Goal: Information Seeking & Learning: Learn about a topic

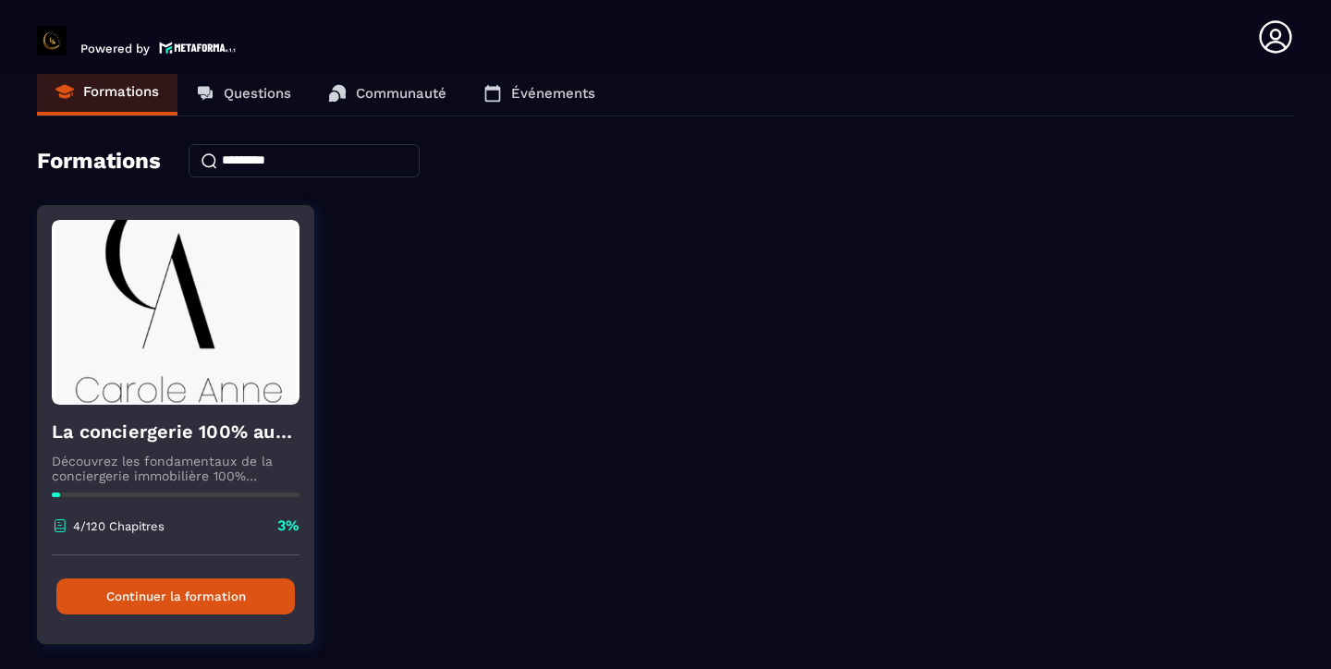
scroll to position [16, 0]
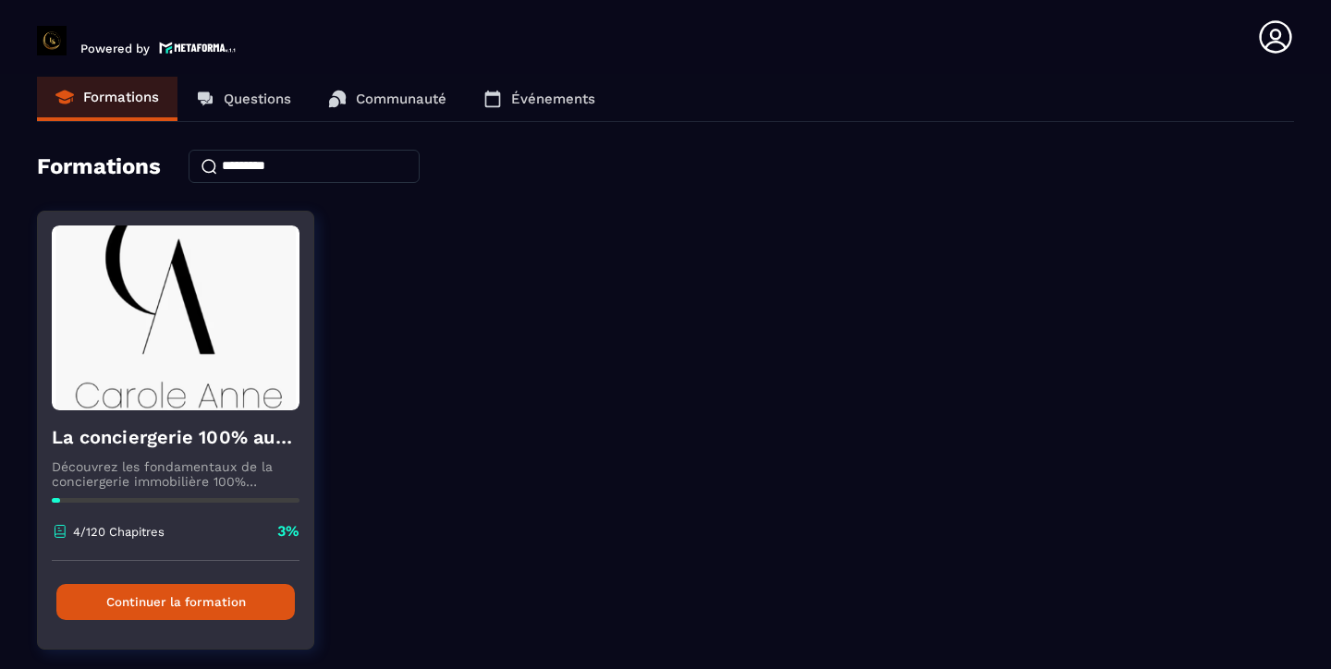
click at [195, 594] on button "Continuer la formation" at bounding box center [175, 602] width 239 height 36
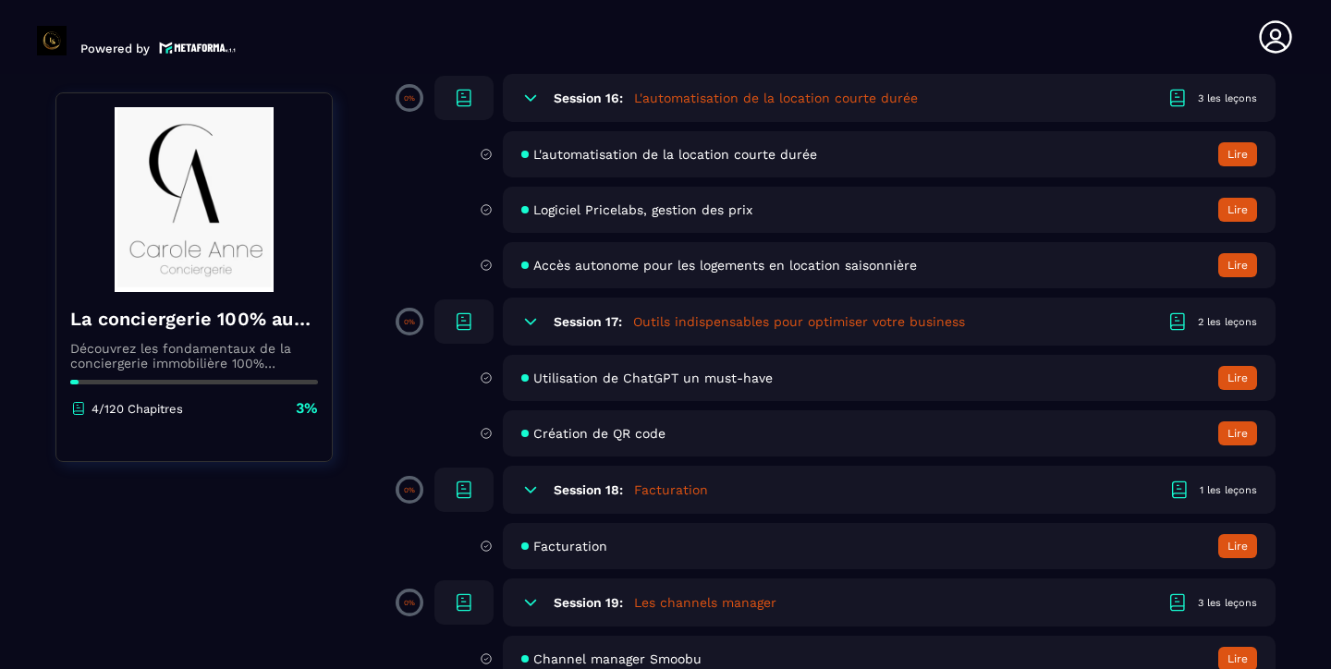
scroll to position [3594, 0]
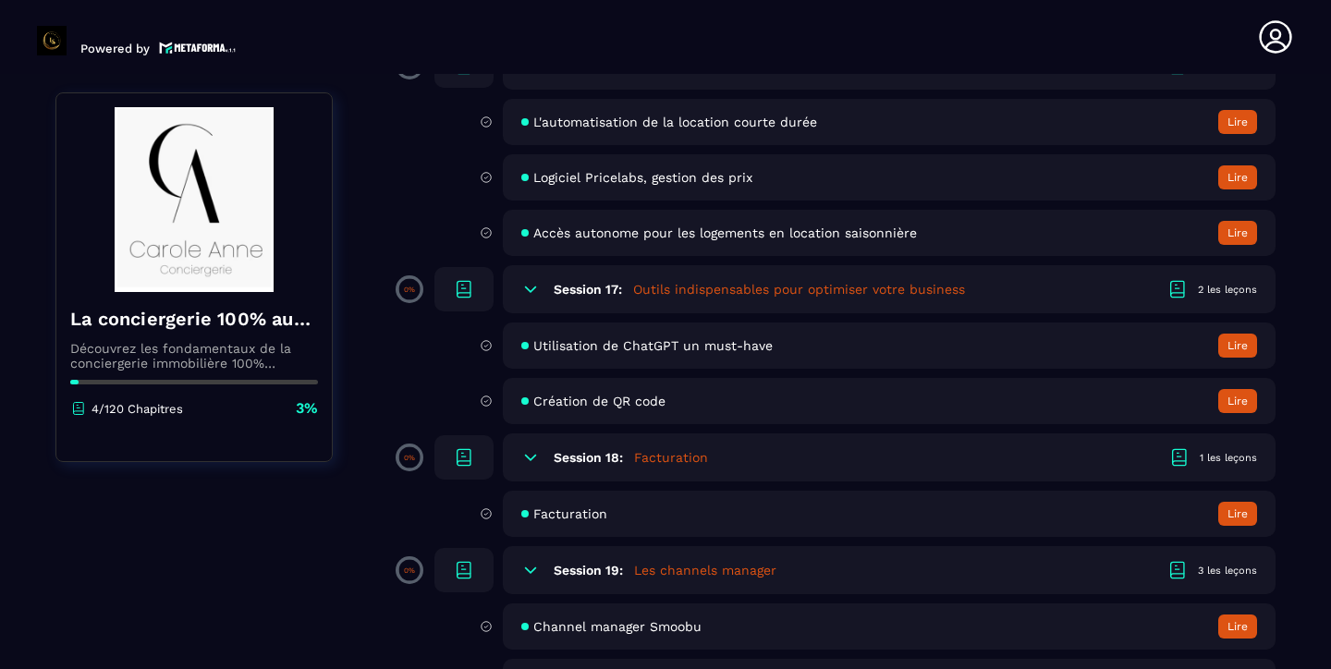
click at [699, 504] on div "Facturation Lire" at bounding box center [889, 514] width 773 height 46
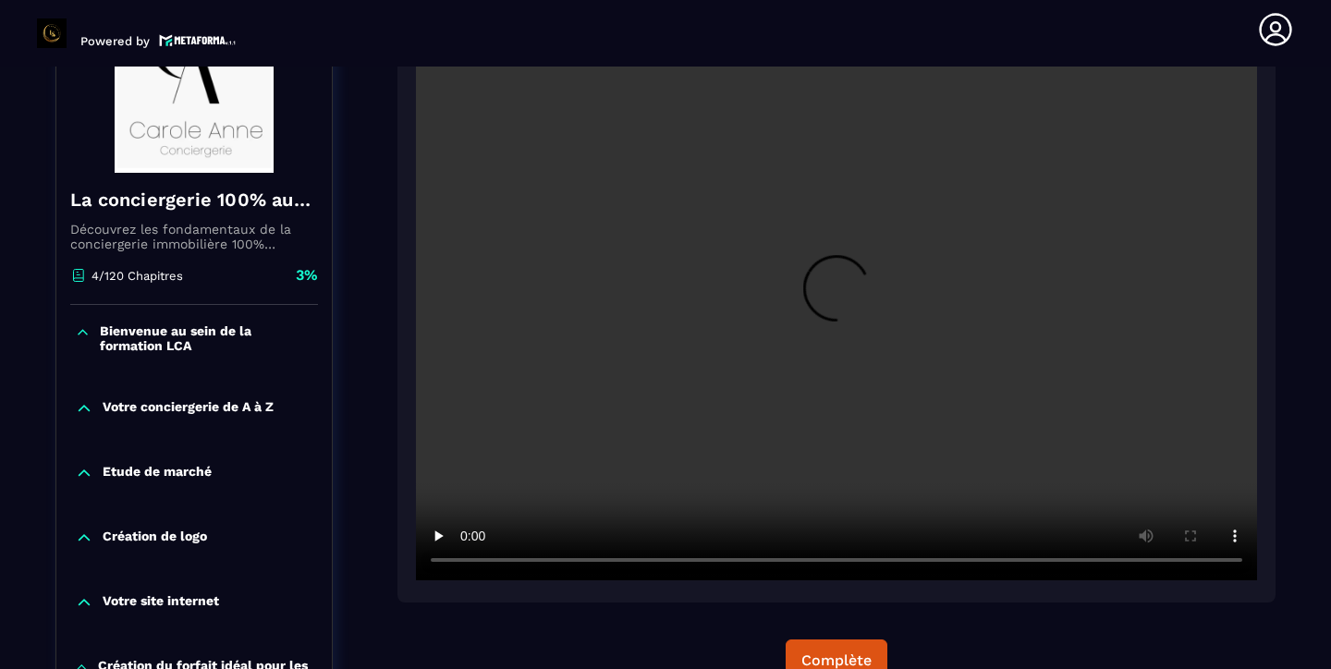
scroll to position [292, 0]
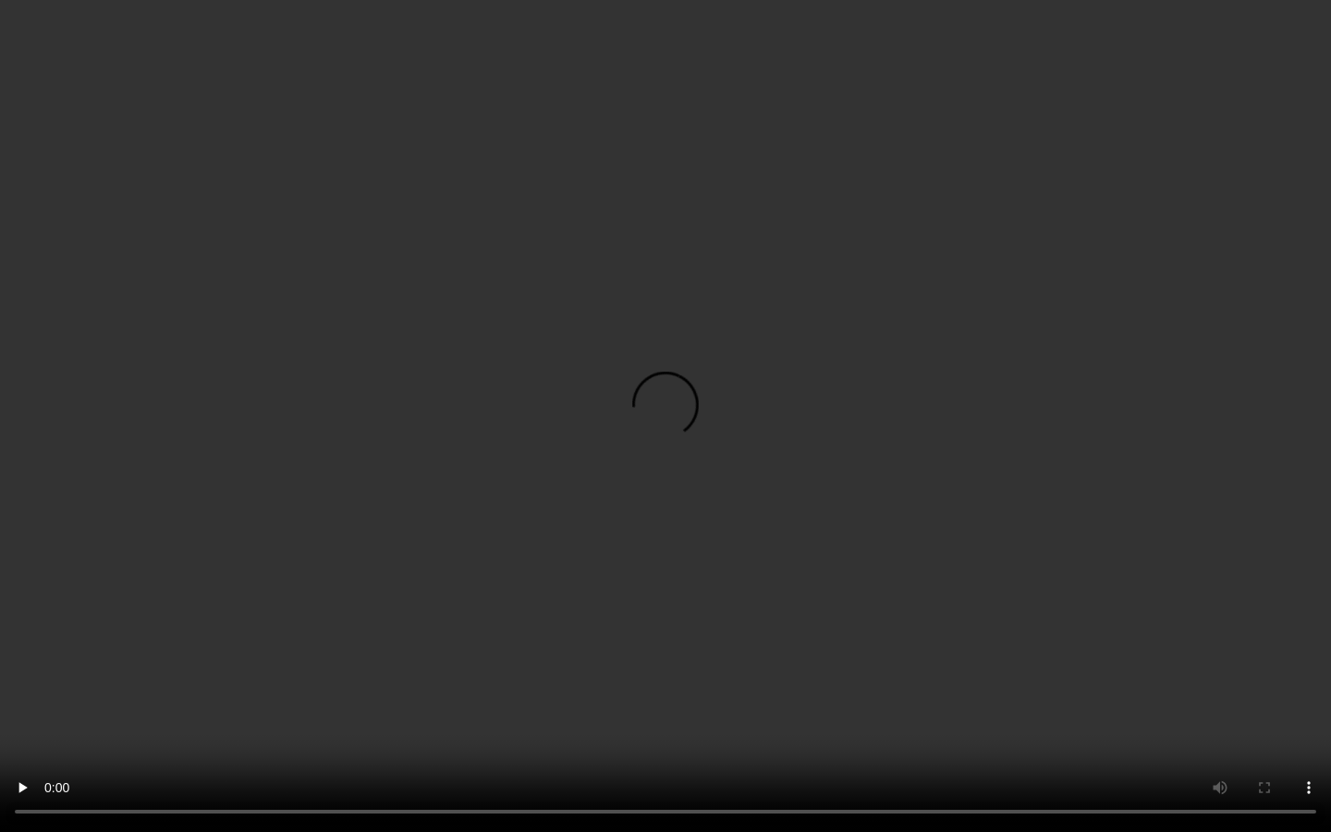
click at [715, 482] on video at bounding box center [665, 416] width 1331 height 832
click at [936, 668] on video at bounding box center [665, 416] width 1331 height 832
click at [638, 527] on video at bounding box center [665, 416] width 1331 height 832
click at [644, 518] on video at bounding box center [665, 416] width 1331 height 832
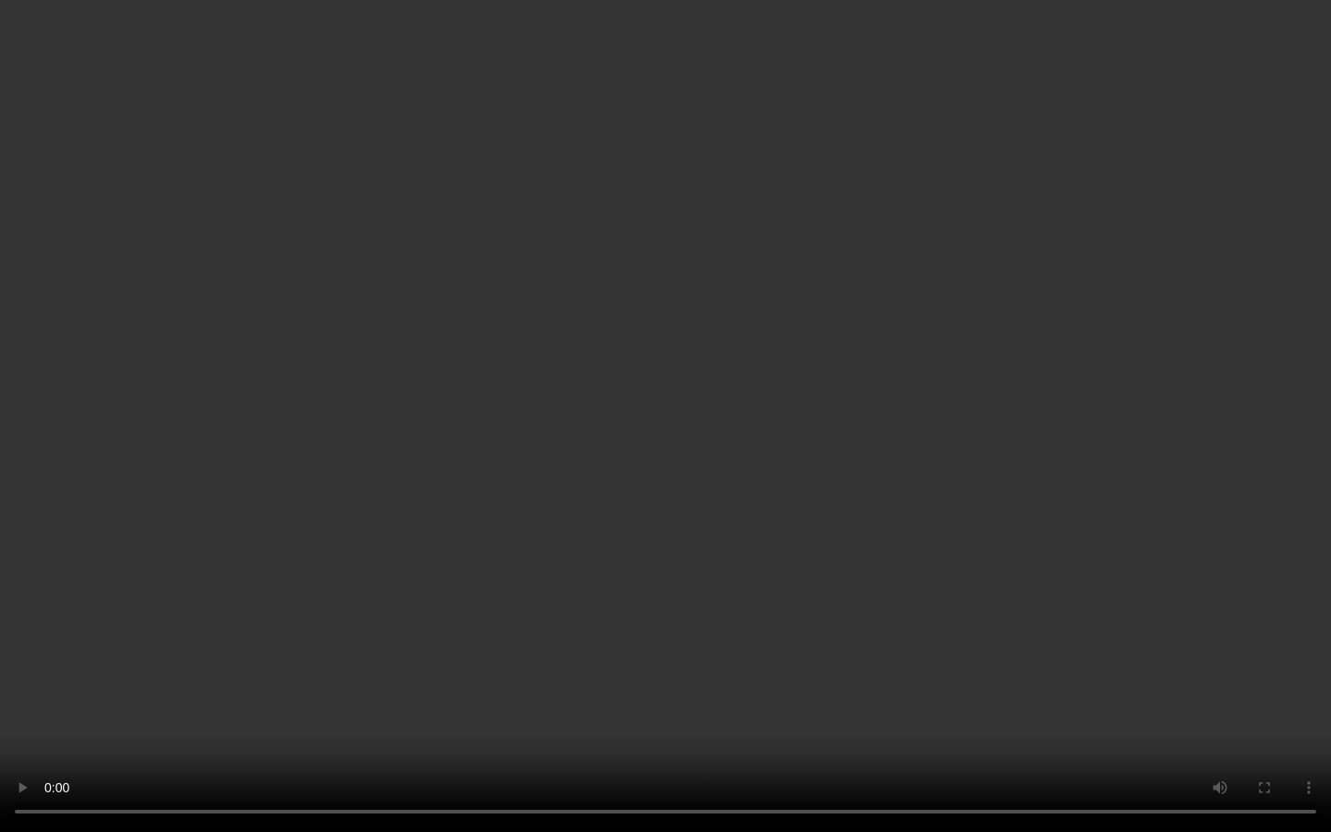
drag, startPoint x: 936, startPoint y: 423, endPoint x: 1008, endPoint y: 499, distance: 105.3
click at [1009, 499] on video at bounding box center [665, 416] width 1331 height 832
click at [1008, 499] on video at bounding box center [665, 416] width 1331 height 832
click at [931, 668] on video at bounding box center [665, 416] width 1331 height 832
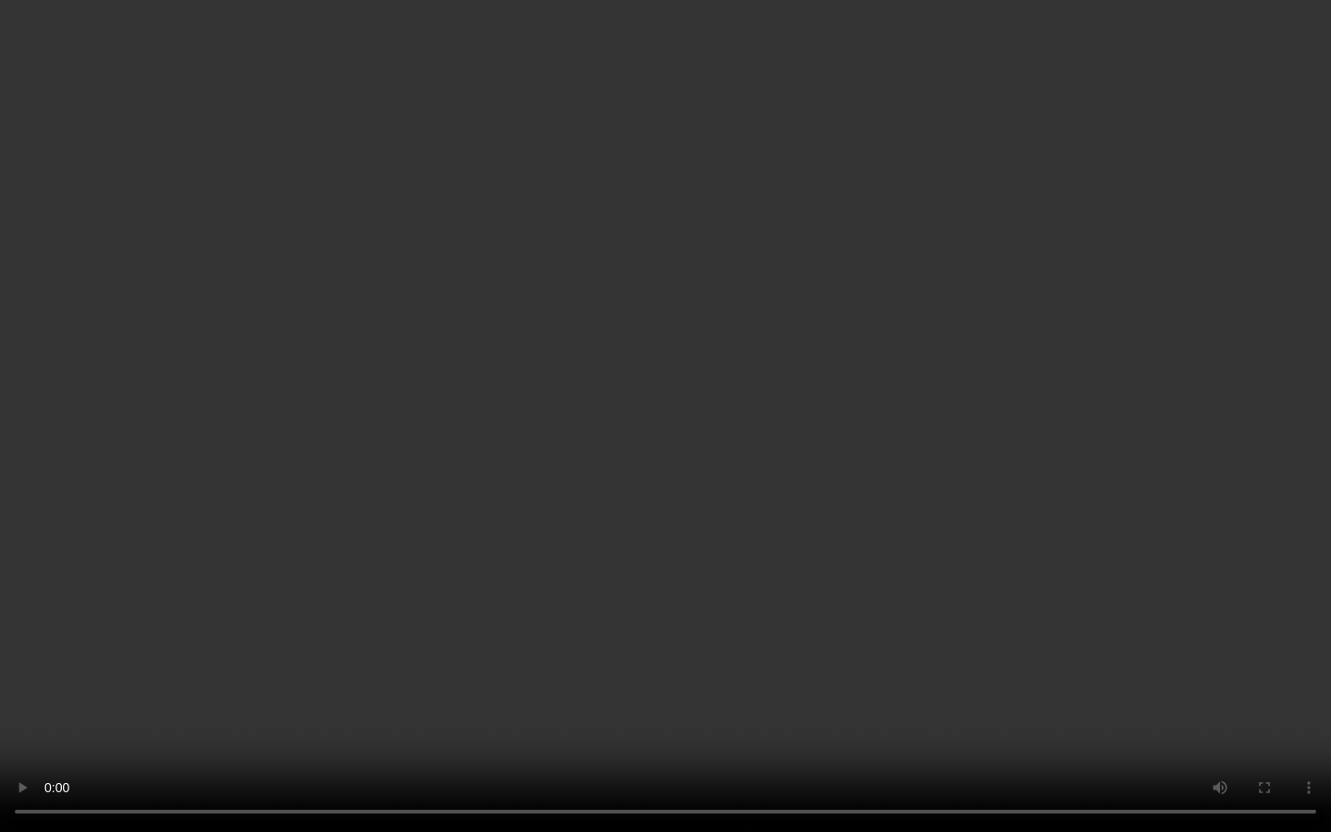
click at [931, 668] on video at bounding box center [665, 416] width 1331 height 832
click at [849, 590] on video at bounding box center [665, 416] width 1331 height 832
click at [1073, 668] on video at bounding box center [665, 416] width 1331 height 832
click at [583, 566] on video at bounding box center [665, 416] width 1331 height 832
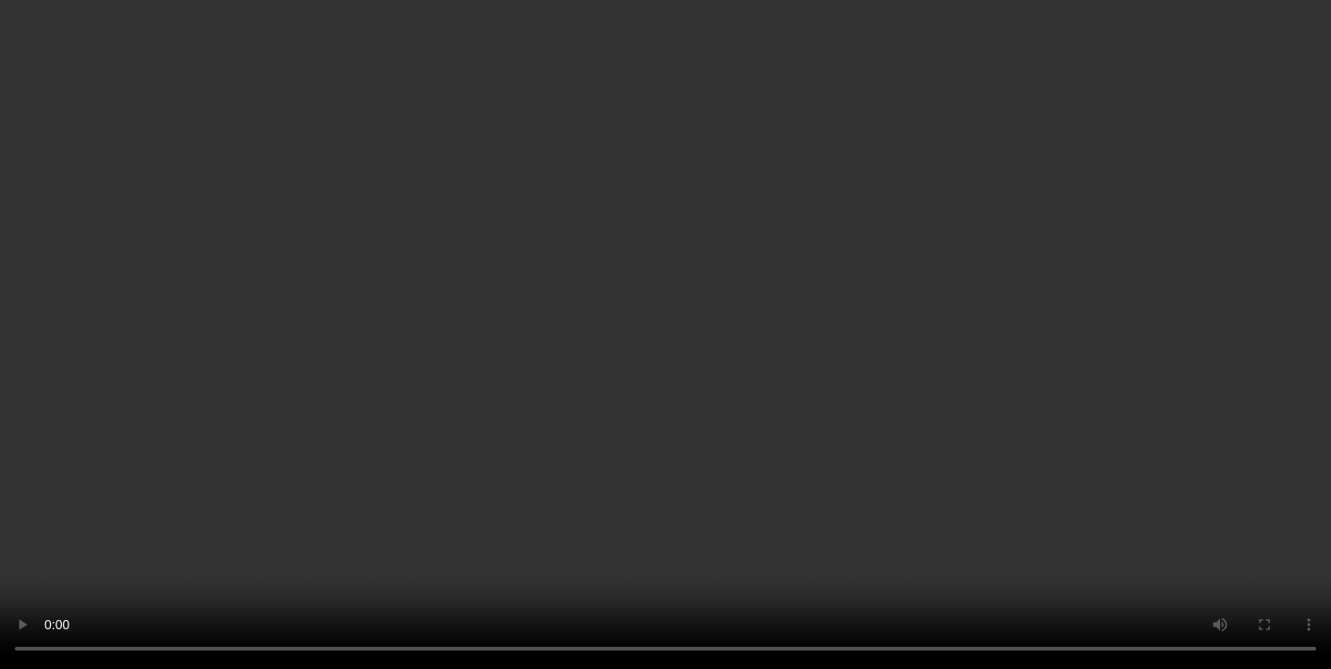
scroll to position [969, 0]
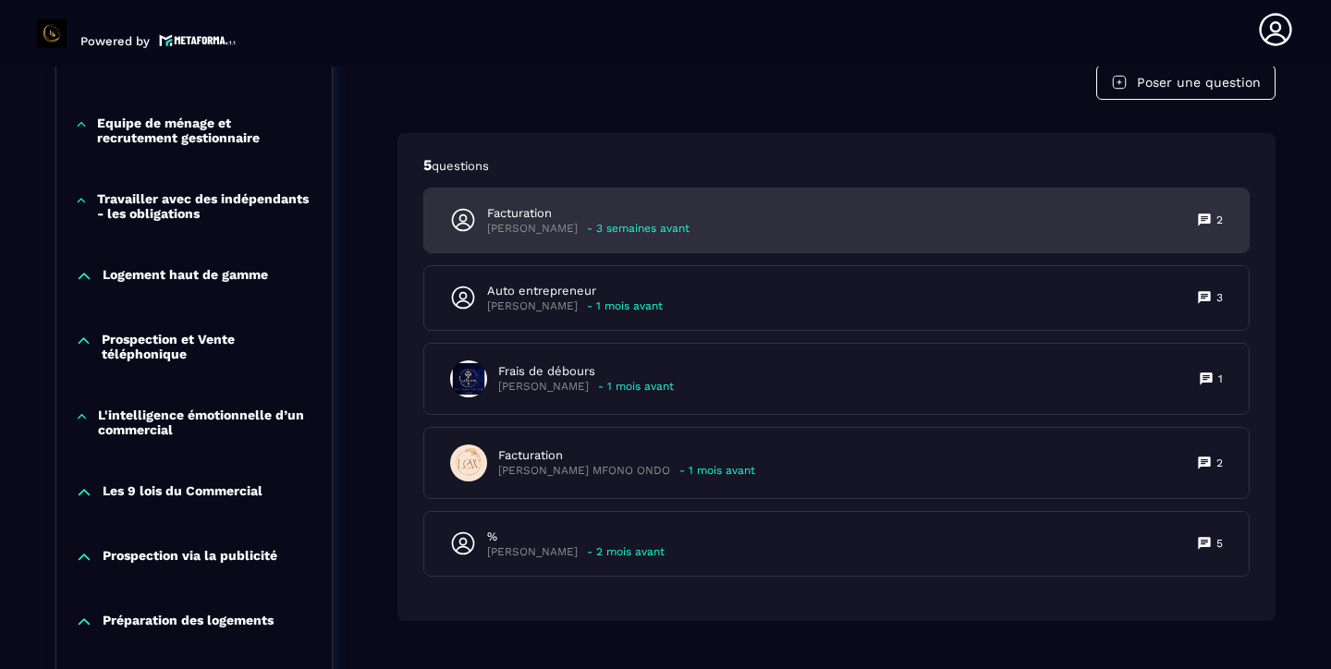
click at [580, 226] on div "[PERSON_NAME] - 3 semaines avant" at bounding box center [588, 229] width 202 height 14
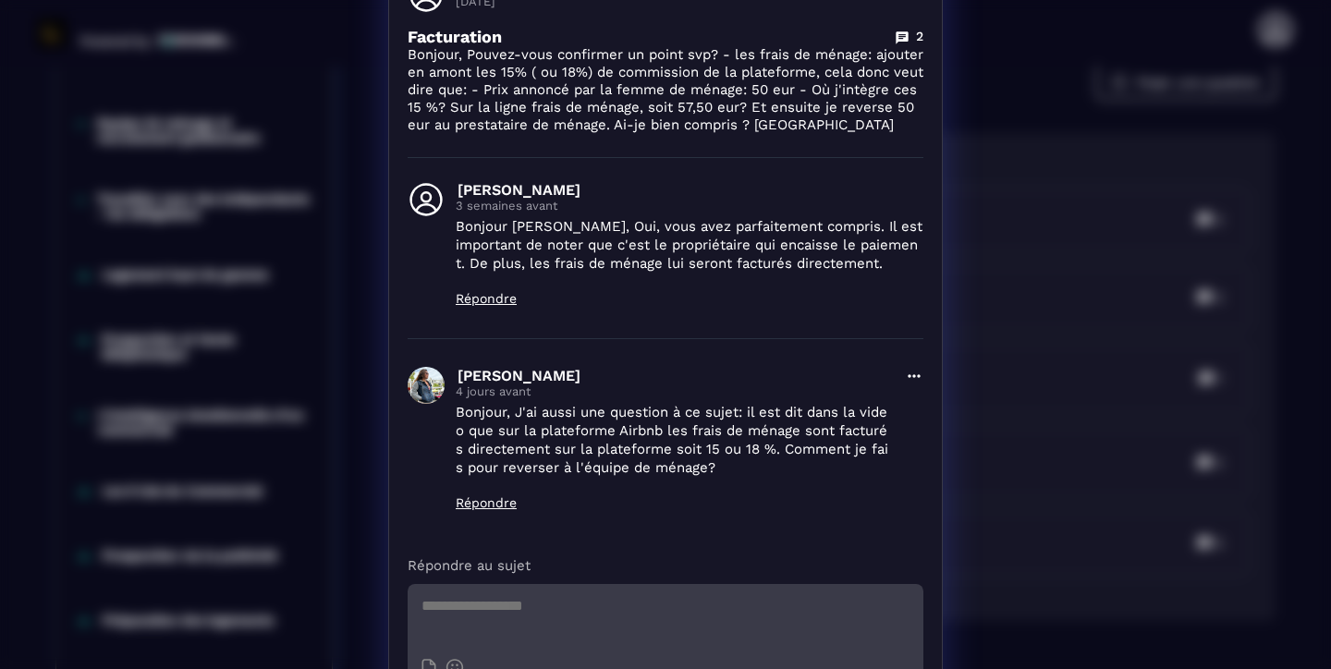
scroll to position [0, 0]
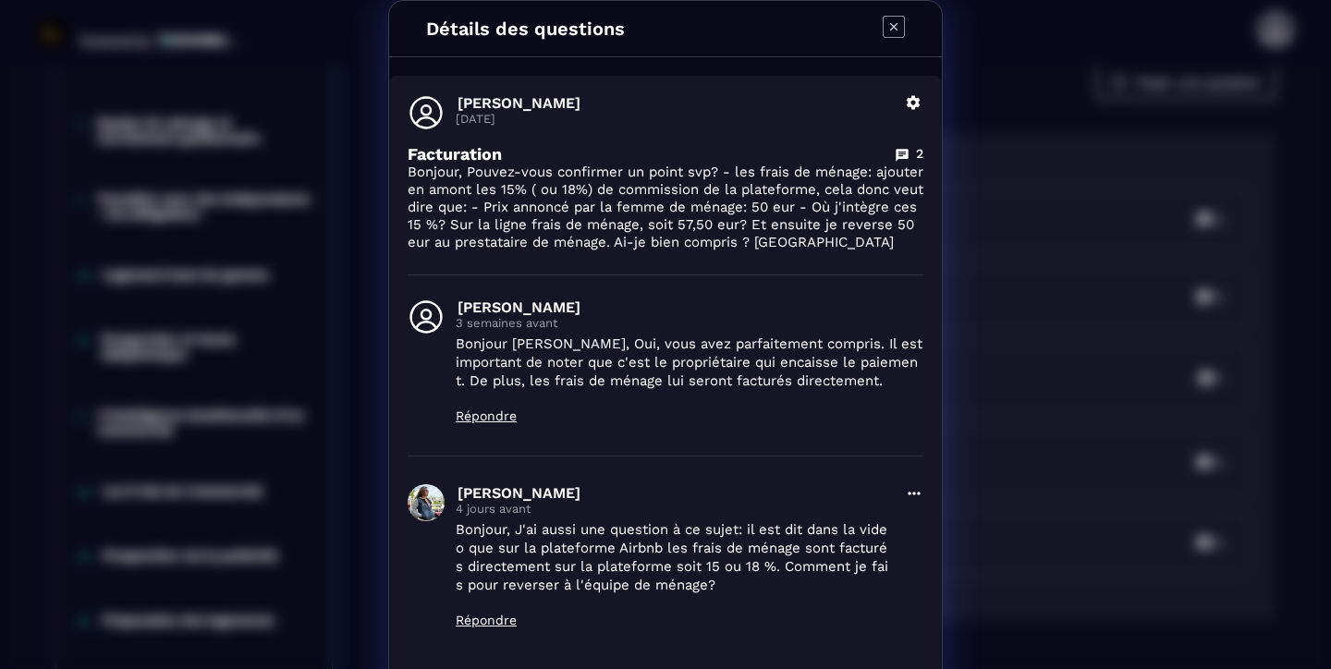
click at [894, 27] on icon "Modal window" at bounding box center [893, 26] width 7 height 7
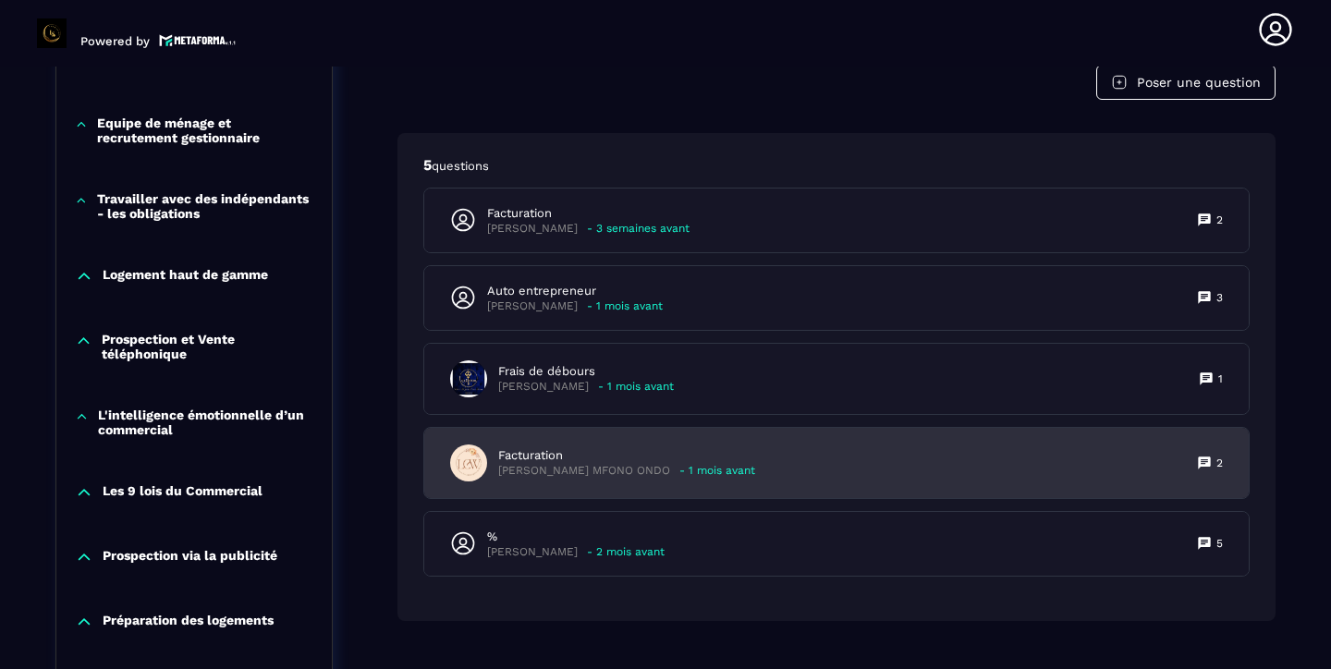
click at [606, 471] on p "[PERSON_NAME] MFONO ONDO" at bounding box center [584, 471] width 172 height 14
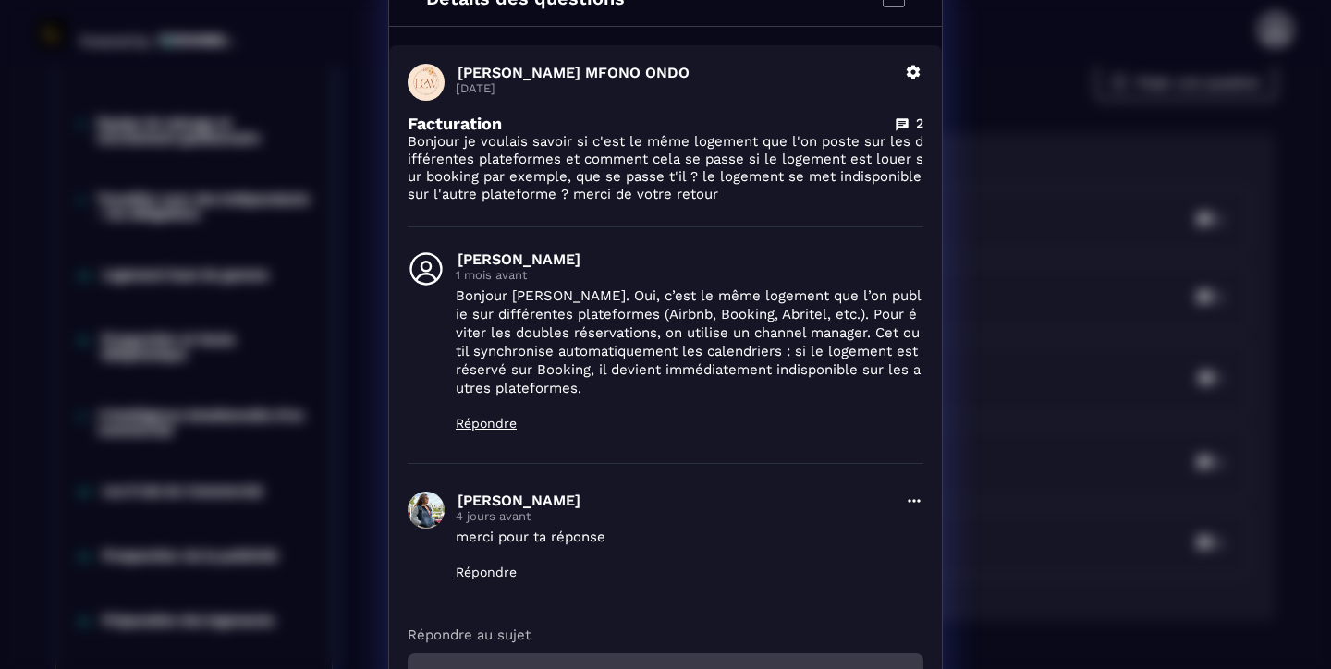
scroll to position [7, 0]
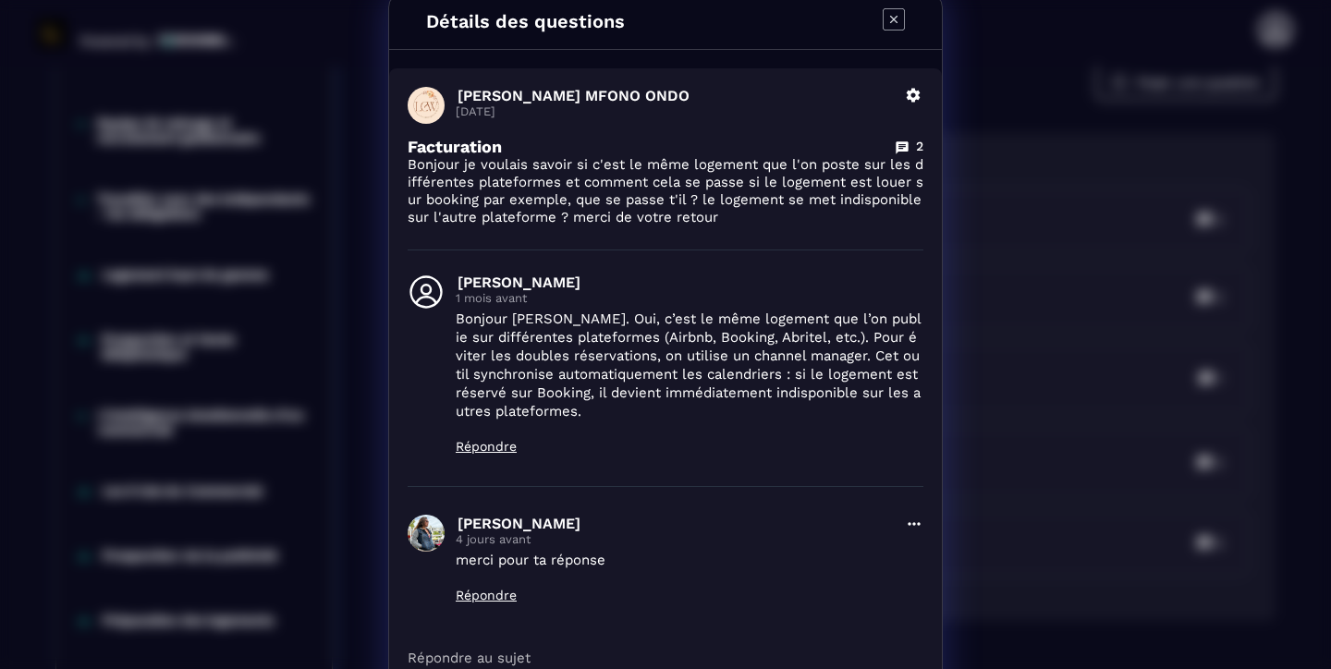
click at [893, 25] on icon "Modal window" at bounding box center [894, 19] width 22 height 22
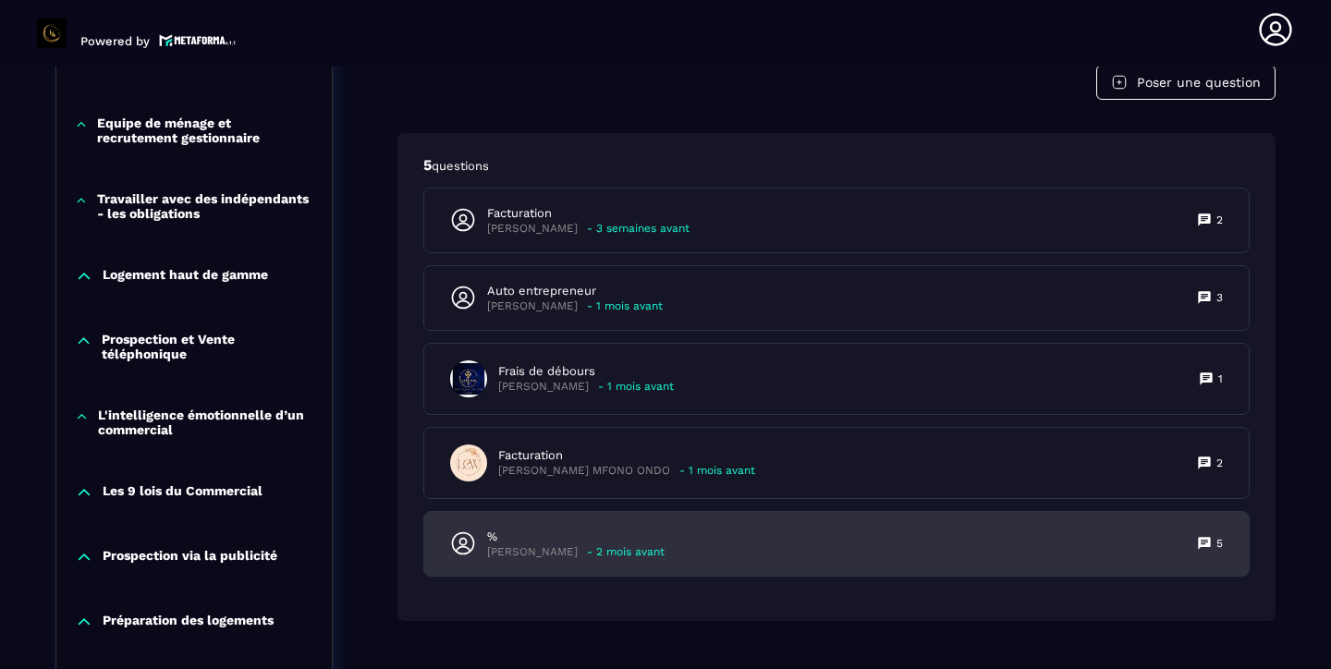
click at [548, 548] on p "[PERSON_NAME]" at bounding box center [532, 552] width 91 height 14
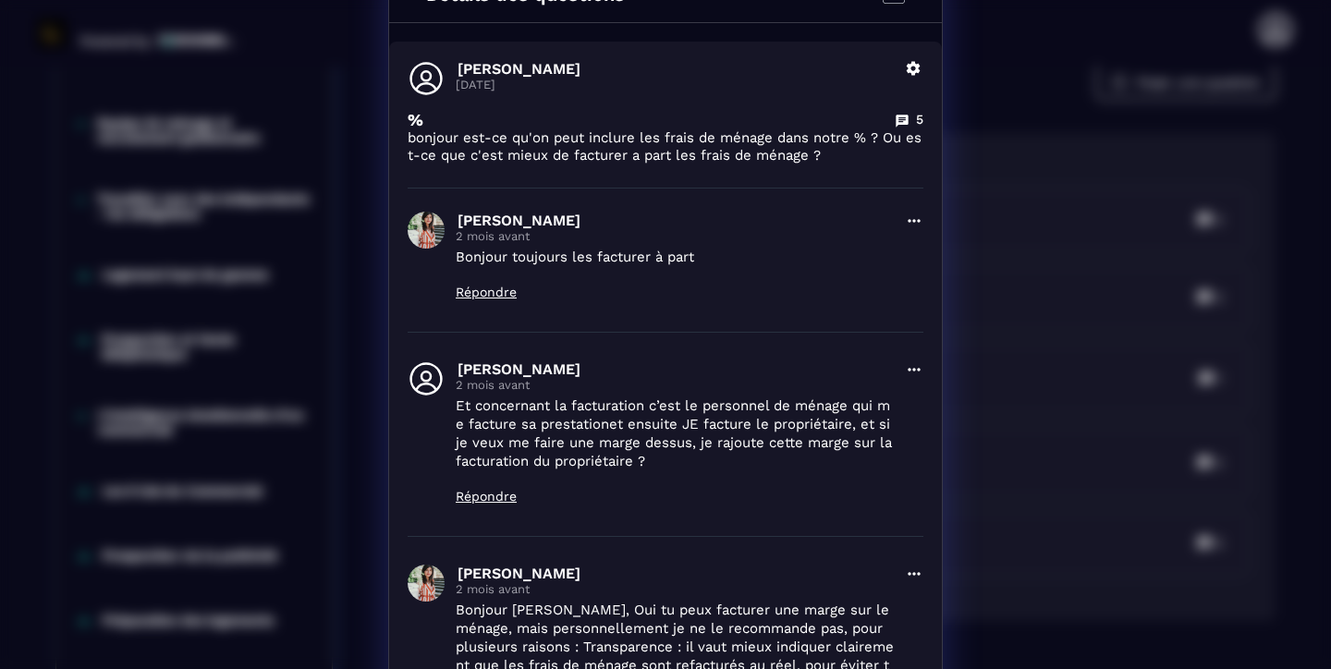
scroll to position [0, 0]
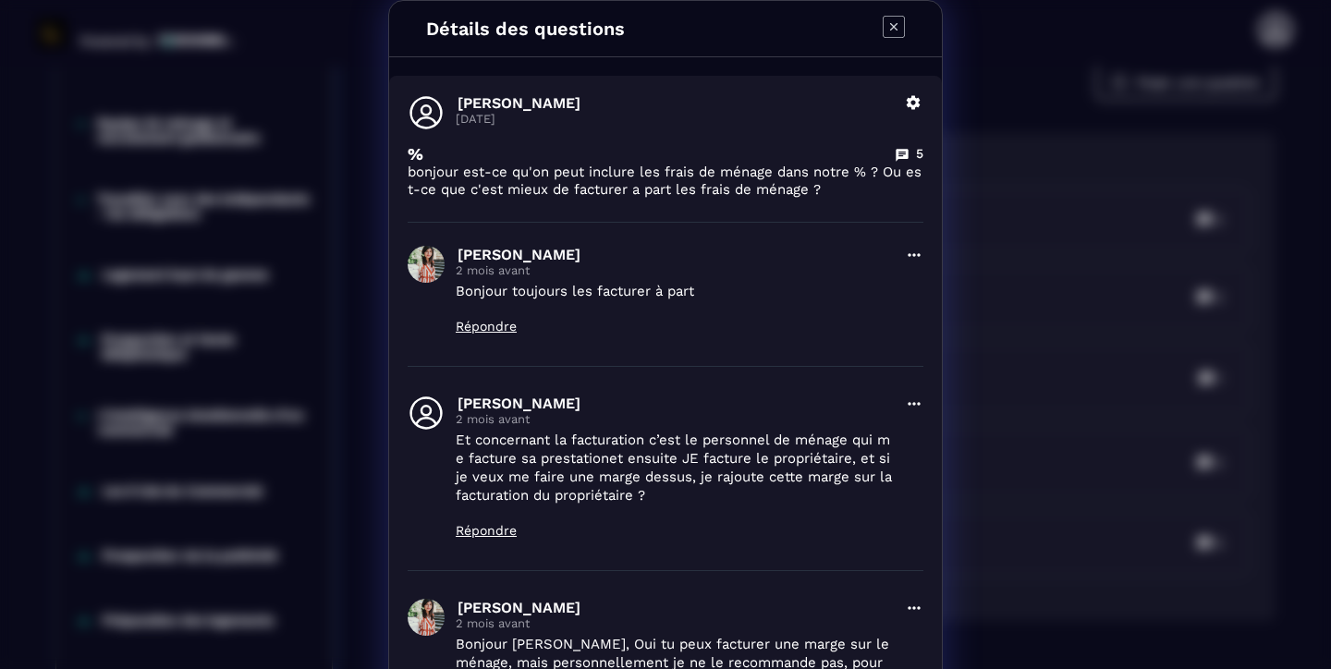
click at [899, 31] on icon "Modal window" at bounding box center [894, 27] width 22 height 22
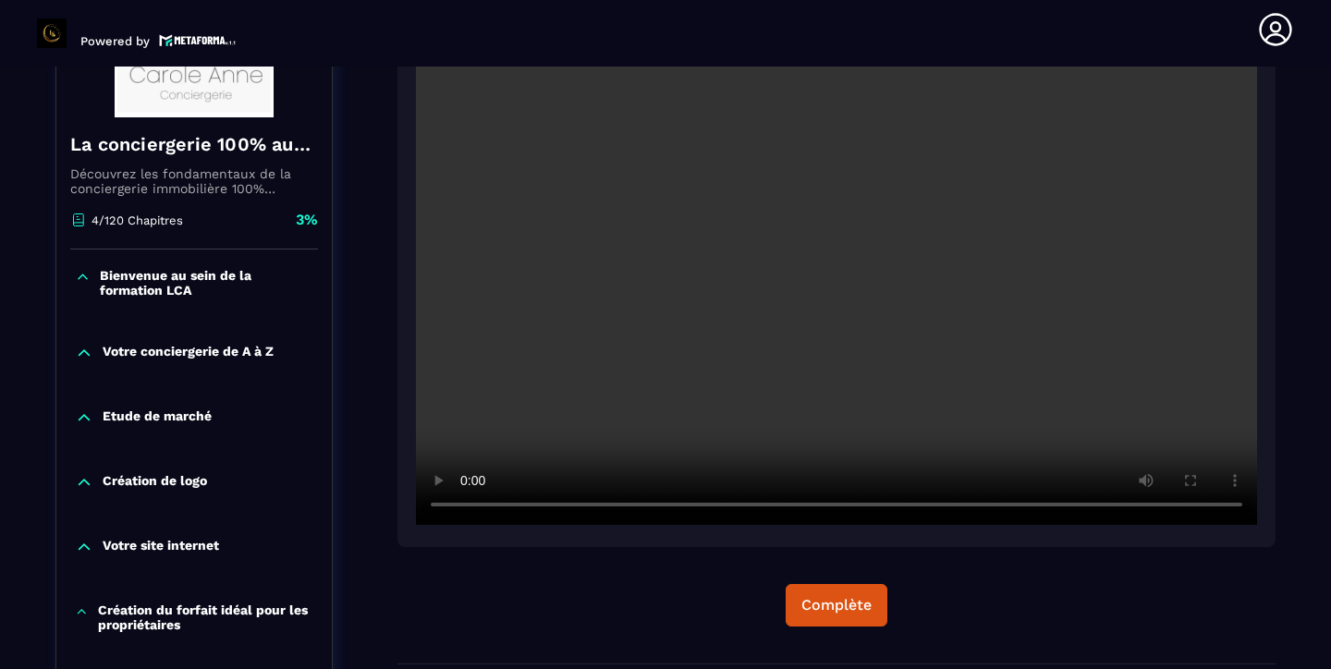
scroll to position [335, 0]
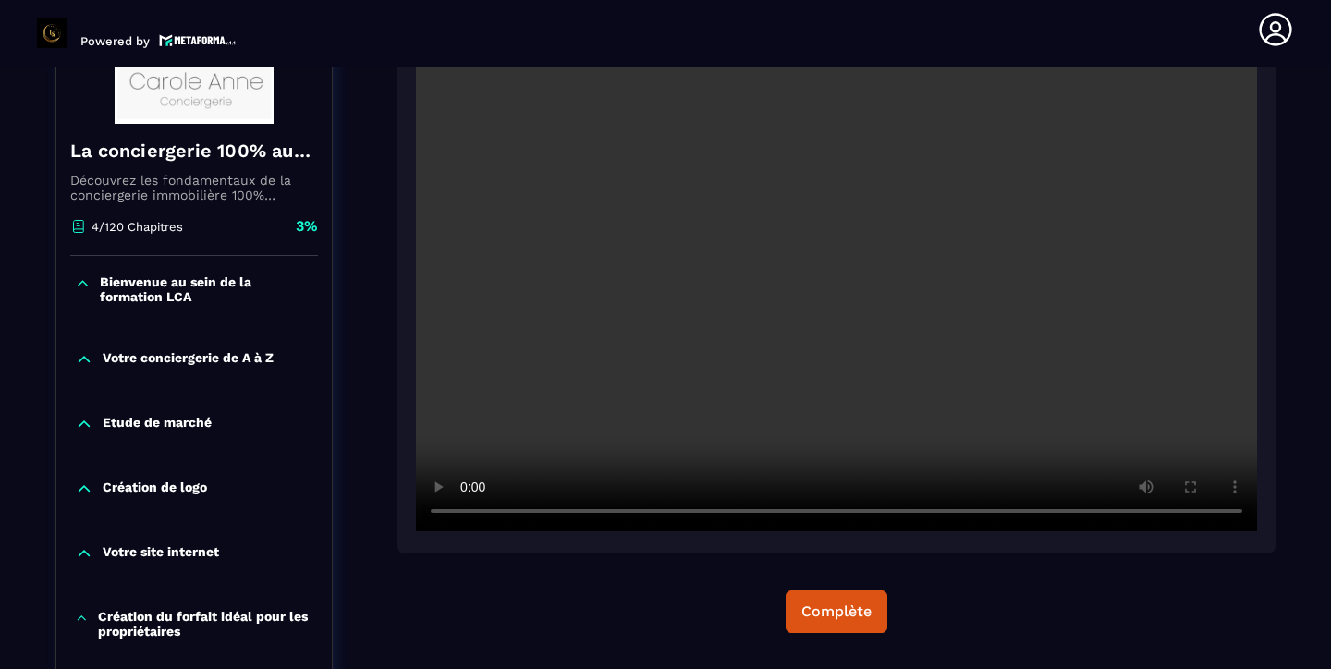
click at [950, 331] on video at bounding box center [836, 250] width 841 height 561
click at [829, 317] on video at bounding box center [836, 250] width 841 height 561
click at [843, 403] on video at bounding box center [836, 250] width 841 height 561
click at [850, 322] on video at bounding box center [836, 250] width 841 height 561
click at [838, 604] on div "Complète" at bounding box center [837, 612] width 70 height 18
